Goal: Transaction & Acquisition: Purchase product/service

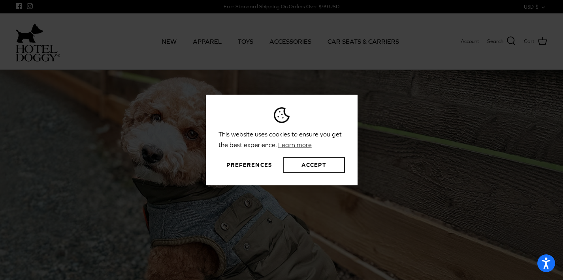
click at [302, 163] on button "Accept" at bounding box center [314, 165] width 62 height 16
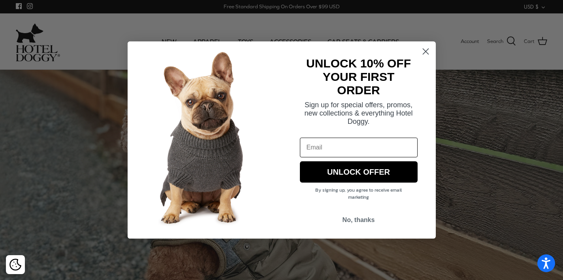
click at [426, 49] on circle "Close dialog" at bounding box center [425, 51] width 13 height 13
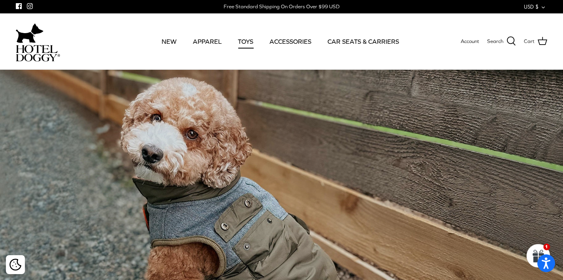
click at [245, 40] on link "TOYS" at bounding box center [246, 41] width 30 height 27
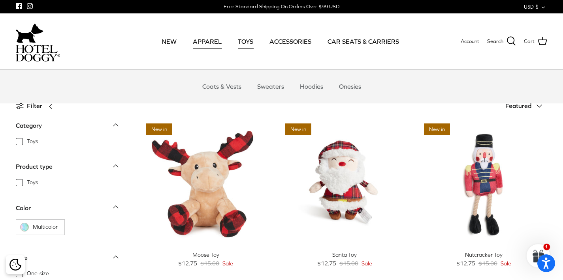
click at [207, 39] on link "APPAREL" at bounding box center [207, 41] width 43 height 27
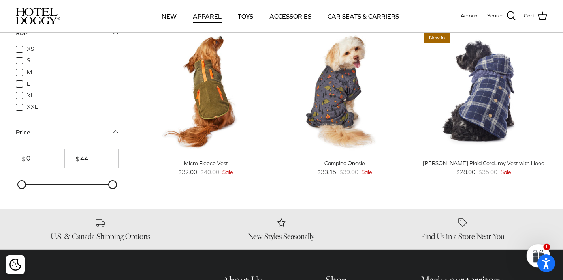
scroll to position [899, 0]
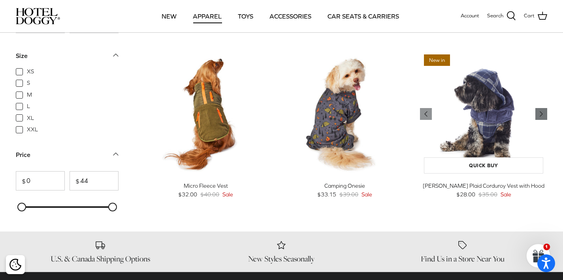
click at [542, 111] on icon "Right" at bounding box center [540, 113] width 9 height 9
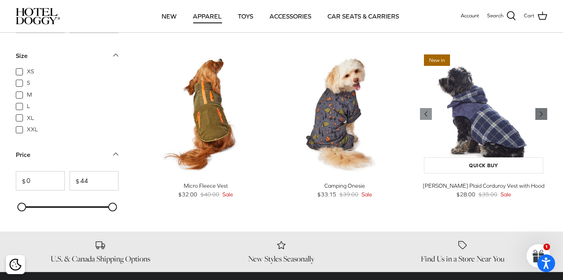
click at [542, 111] on icon "Right" at bounding box center [540, 113] width 9 height 9
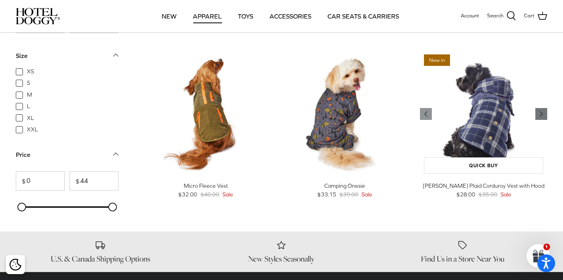
click at [542, 111] on icon "Right" at bounding box center [540, 113] width 9 height 9
click at [27, 118] on span "XL" at bounding box center [30, 119] width 7 height 8
click at [26, 115] on input "XL" at bounding box center [26, 114] width 1 height 1
checkbox input "true"
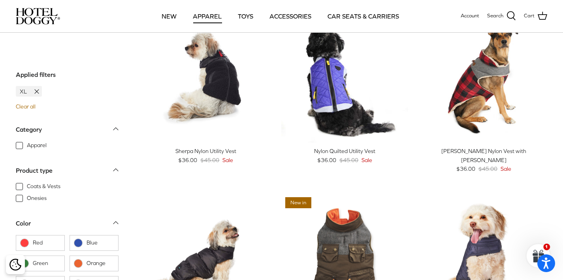
scroll to position [548, 0]
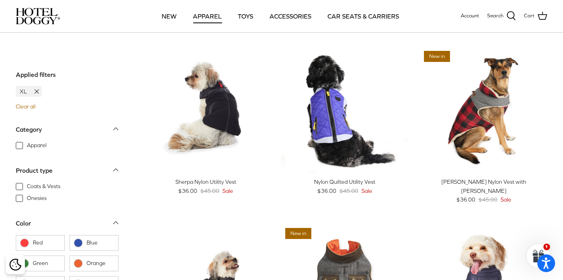
click at [484, 182] on div "[PERSON_NAME] Nylon Vest with [PERSON_NAME]" at bounding box center [483, 187] width 127 height 18
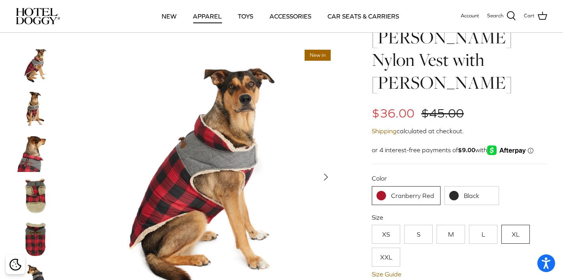
scroll to position [57, 0]
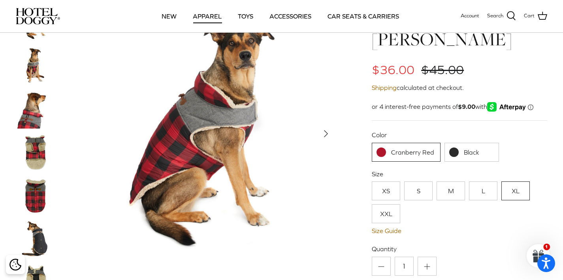
click at [453, 143] on link "Black" at bounding box center [471, 152] width 54 height 19
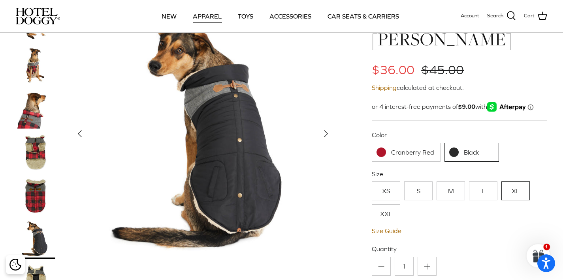
click at [383, 143] on link "Cranberry Red" at bounding box center [406, 152] width 69 height 19
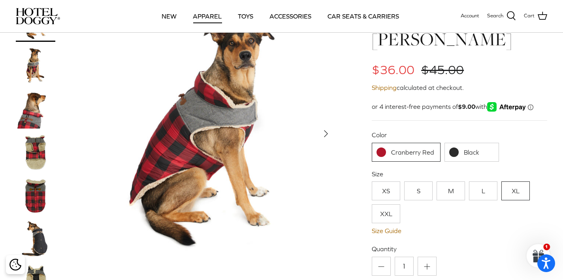
click at [517, 182] on link "XL" at bounding box center [515, 191] width 28 height 19
click at [379, 205] on link "XXL" at bounding box center [386, 214] width 28 height 19
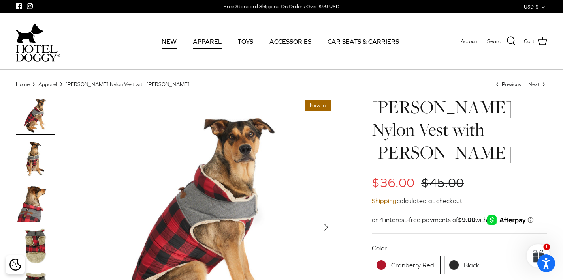
click at [169, 39] on link "NEW" at bounding box center [168, 41] width 29 height 27
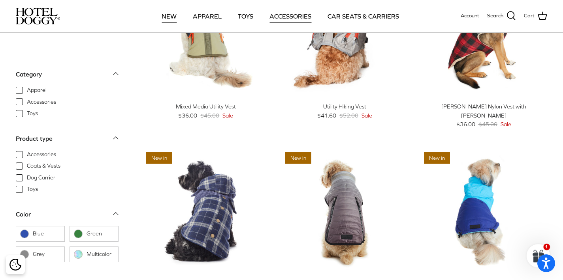
scroll to position [273, 0]
